Goal: Information Seeking & Learning: Learn about a topic

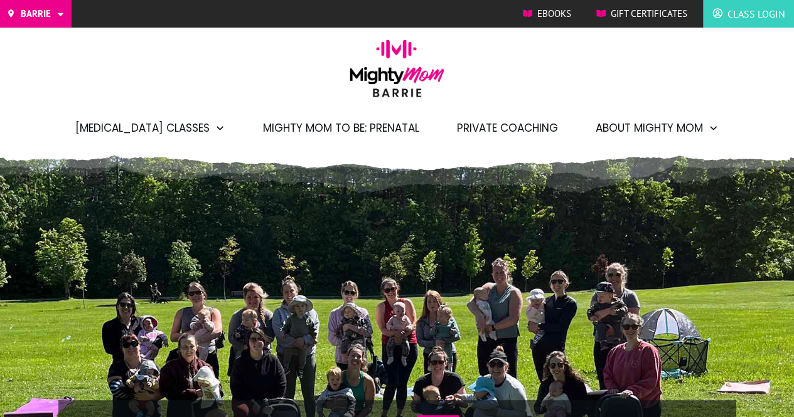
click at [473, 126] on span "Private Coaching" at bounding box center [507, 127] width 101 height 21
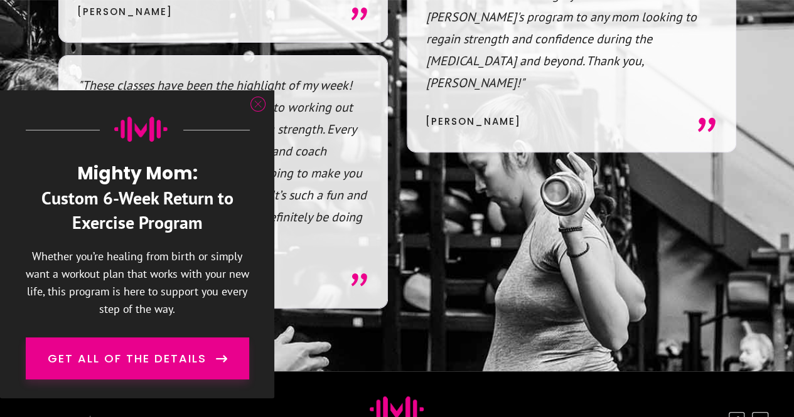
scroll to position [2644, 0]
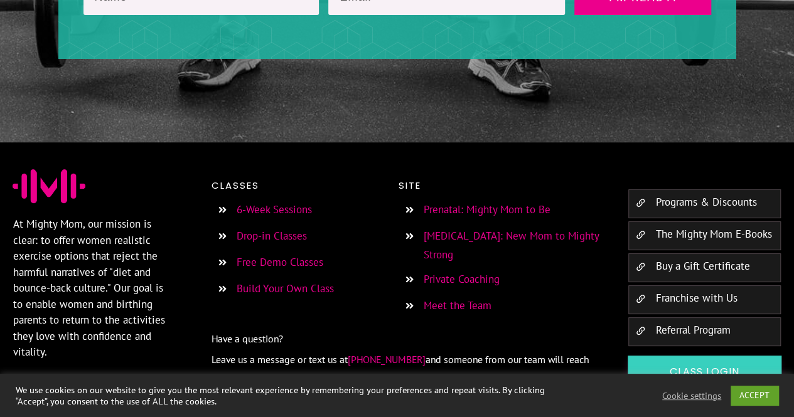
scroll to position [2401, 0]
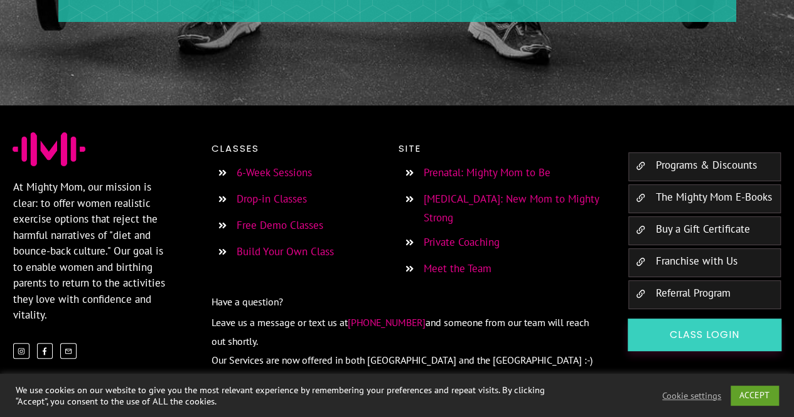
drag, startPoint x: 728, startPoint y: 270, endPoint x: 650, endPoint y: 281, distance: 78.5
click at [650, 281] on li "Referral Program" at bounding box center [704, 295] width 152 height 29
click at [656, 286] on link "Referral Program" at bounding box center [692, 293] width 75 height 14
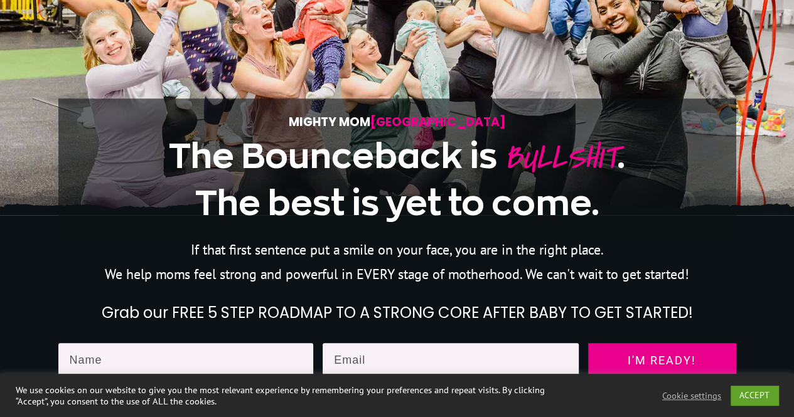
scroll to position [0, 0]
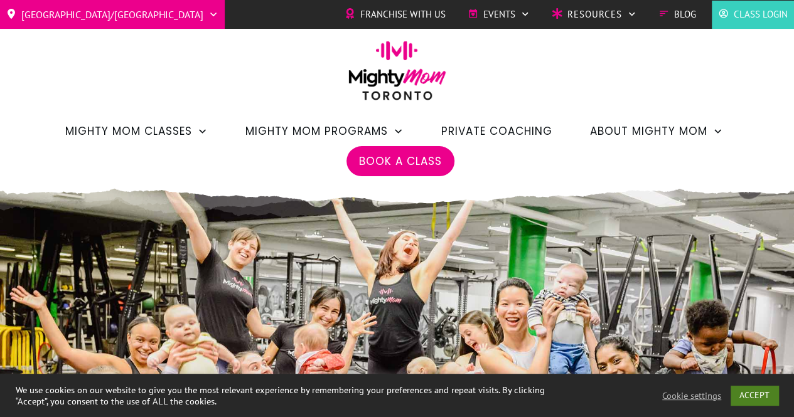
click at [764, 391] on link "ACCEPT" at bounding box center [754, 395] width 48 height 19
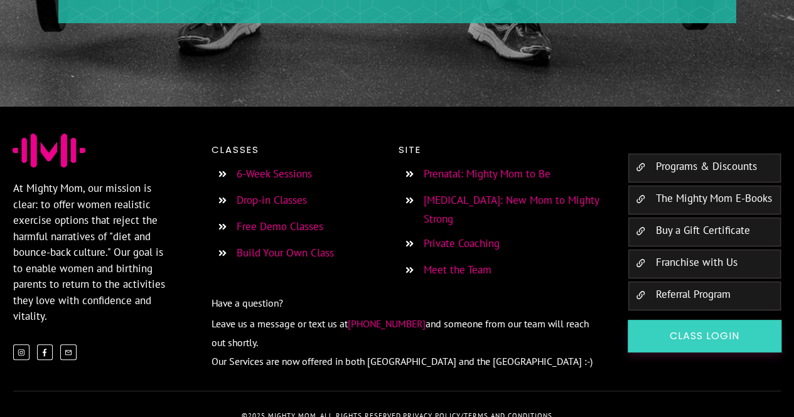
scroll to position [2401, 0]
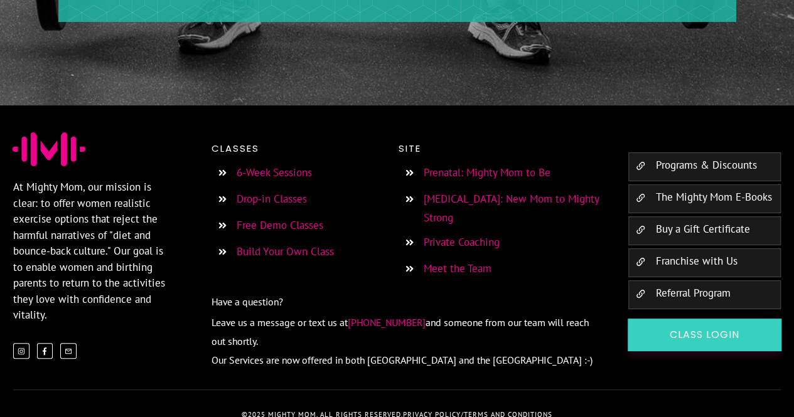
click at [510, 192] on link "[MEDICAL_DATA]: New Mom to Mighty Strong" at bounding box center [511, 208] width 175 height 33
